Goal: Entertainment & Leisure: Consume media (video, audio)

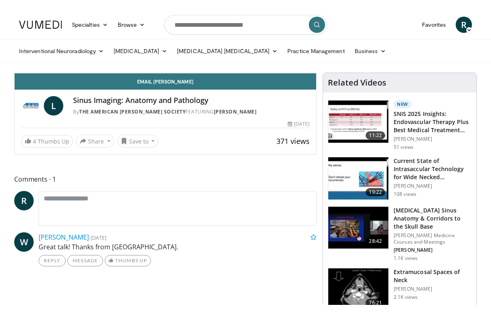
scroll to position [10, 0]
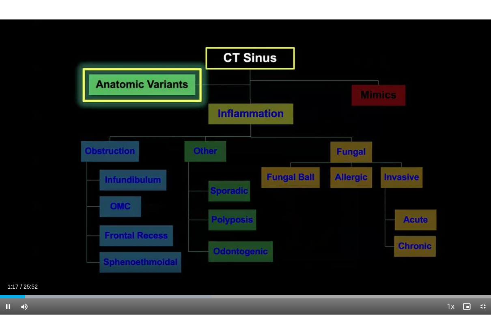
click at [134, 210] on div "10 seconds Tap to unmute" at bounding box center [245, 157] width 491 height 315
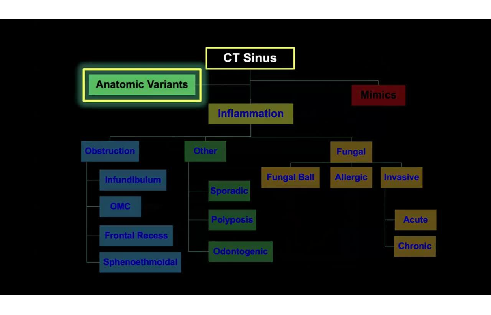
click at [225, 165] on div "10 seconds Tap to unmute" at bounding box center [245, 157] width 491 height 315
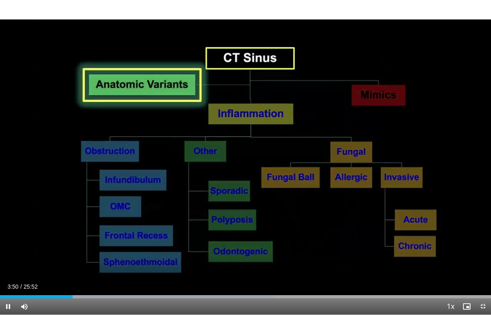
drag, startPoint x: 490, startPoint y: 2, endPoint x: 461, endPoint y: 11, distance: 30.4
click at [338, 2] on div "10 seconds Tap to unmute" at bounding box center [245, 157] width 491 height 315
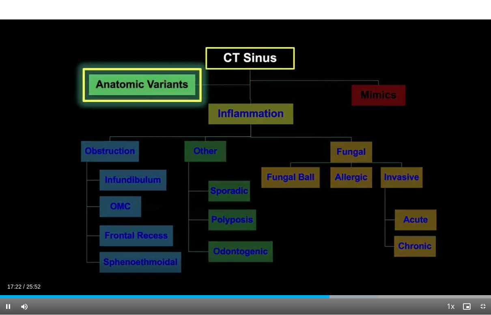
click at [289, 262] on div "10 seconds Tap to unmute" at bounding box center [245, 157] width 491 height 315
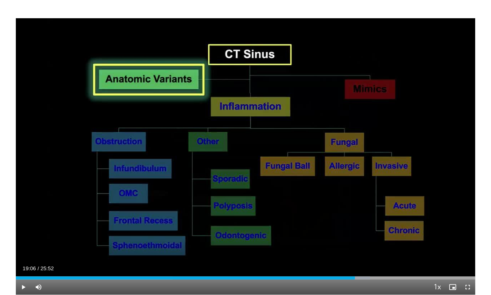
scroll to position [0, 0]
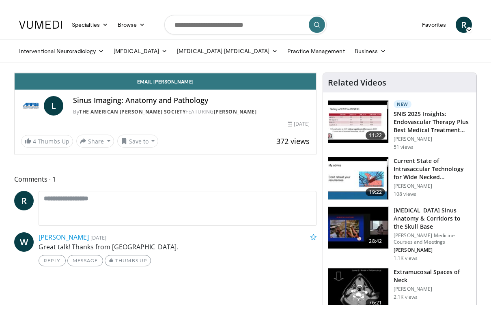
scroll to position [10, 0]
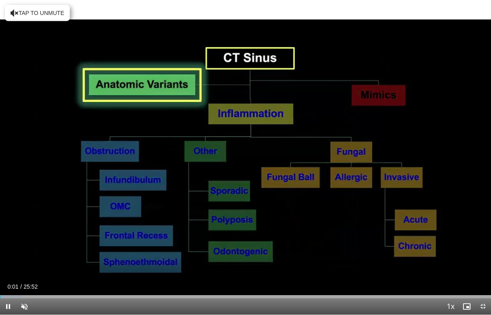
click at [36, 294] on div "Unmute" at bounding box center [27, 306] width 23 height 16
click at [24, 294] on span "Video Player" at bounding box center [24, 306] width 16 height 16
click at [182, 294] on div "Progress Bar" at bounding box center [101, 296] width 202 height 3
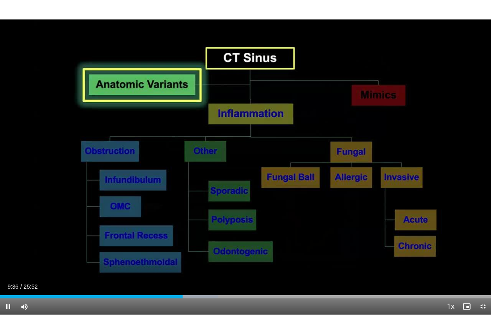
click at [231, 294] on div "Loaded : 44.43%" at bounding box center [245, 296] width 491 height 3
click at [255, 294] on div "Current Time 12:12 / Duration 25:52 Pause Skip Backward Skip Forward Mute Loade…" at bounding box center [245, 306] width 491 height 16
click at [296, 287] on div "Current Time 12:14 / Duration 25:52" at bounding box center [245, 286] width 491 height 7
click at [283, 287] on div "Current Time 12:15 / Duration 25:52" at bounding box center [245, 286] width 491 height 7
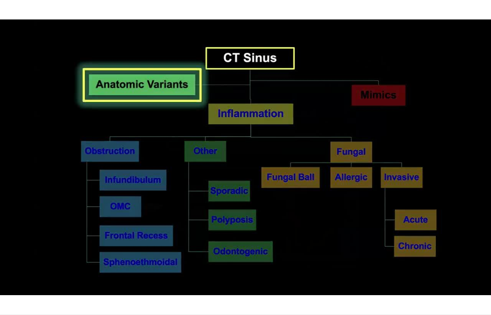
click at [277, 285] on div "10 seconds Tap to unmute" at bounding box center [245, 157] width 491 height 315
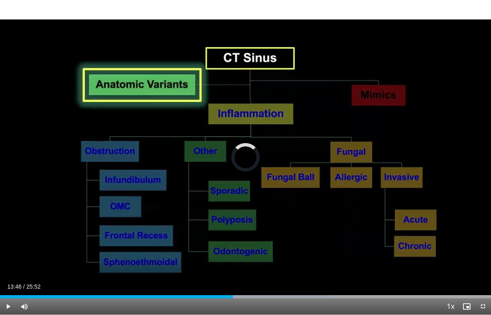
click at [261, 294] on div "Progress Bar" at bounding box center [232, 296] width 198 height 3
click at [327, 294] on div "Progress Bar" at bounding box center [248, 296] width 197 height 3
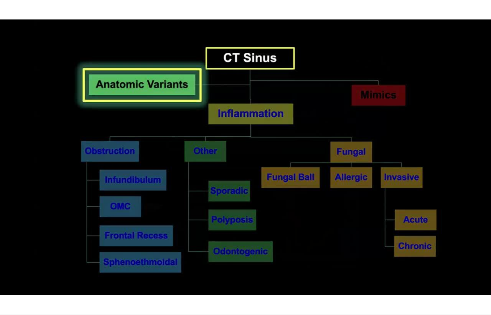
click at [318, 276] on div "10 seconds Tap to unmute" at bounding box center [245, 157] width 491 height 315
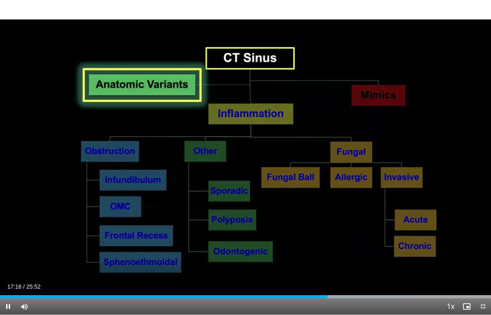
click at [352, 294] on div "Progress Bar" at bounding box center [313, 296] width 193 height 3
